Goal: Task Accomplishment & Management: Manage account settings

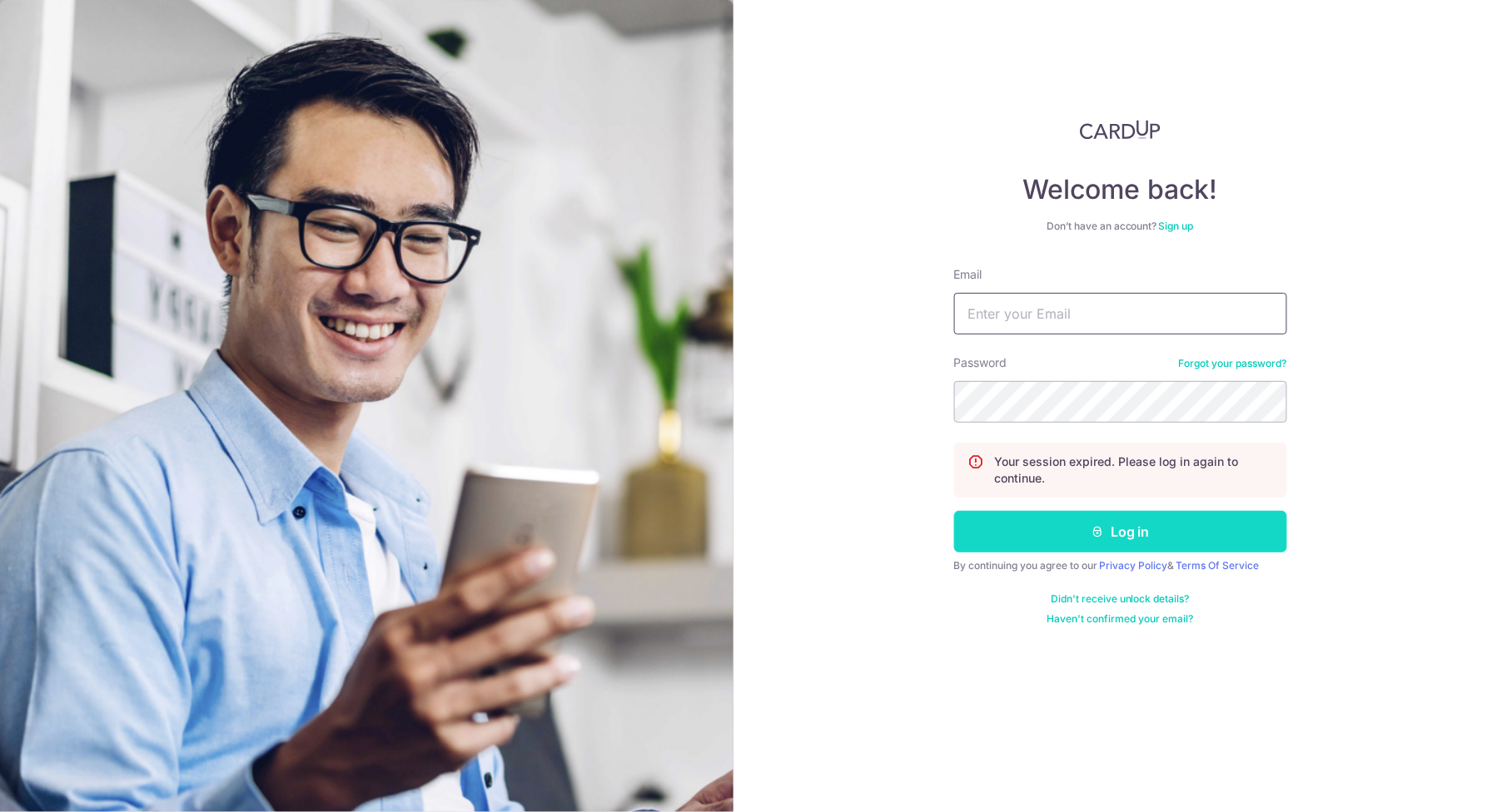
type input "[PERSON_NAME][EMAIL_ADDRESS][DOMAIN_NAME]"
click at [1030, 518] on button "Log in" at bounding box center [1120, 532] width 333 height 42
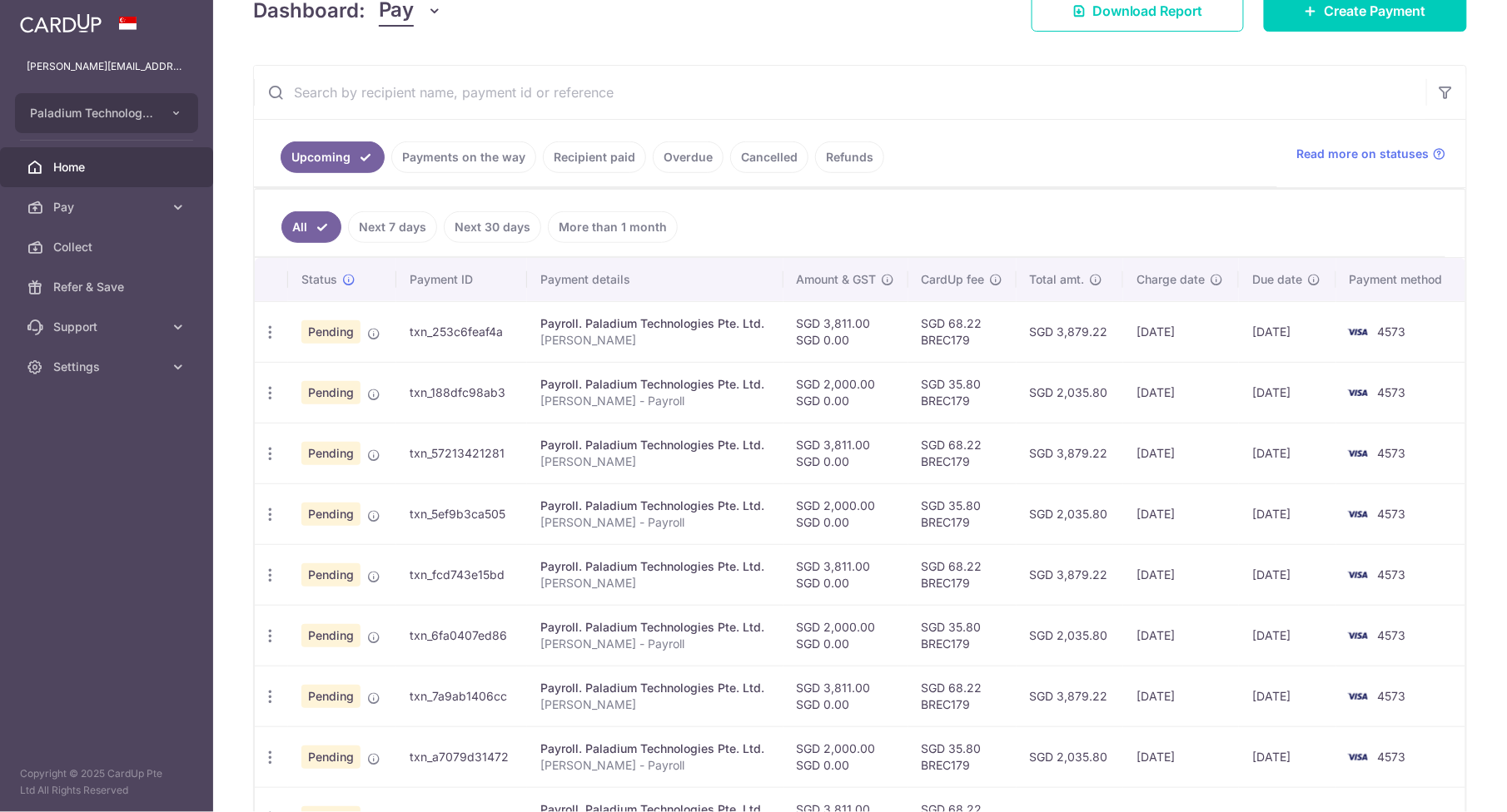
scroll to position [307, 0]
